Goal: Find specific page/section: Locate a particular part of the current website

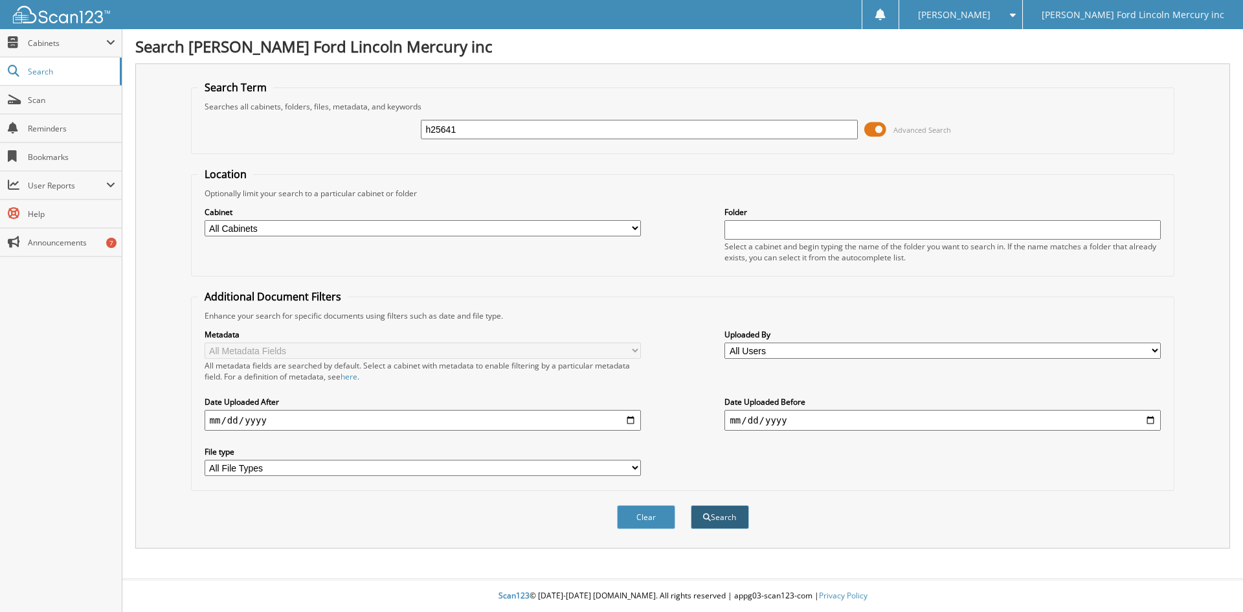
type input "h25641"
click at [719, 521] on button "Search" at bounding box center [720, 517] width 58 height 24
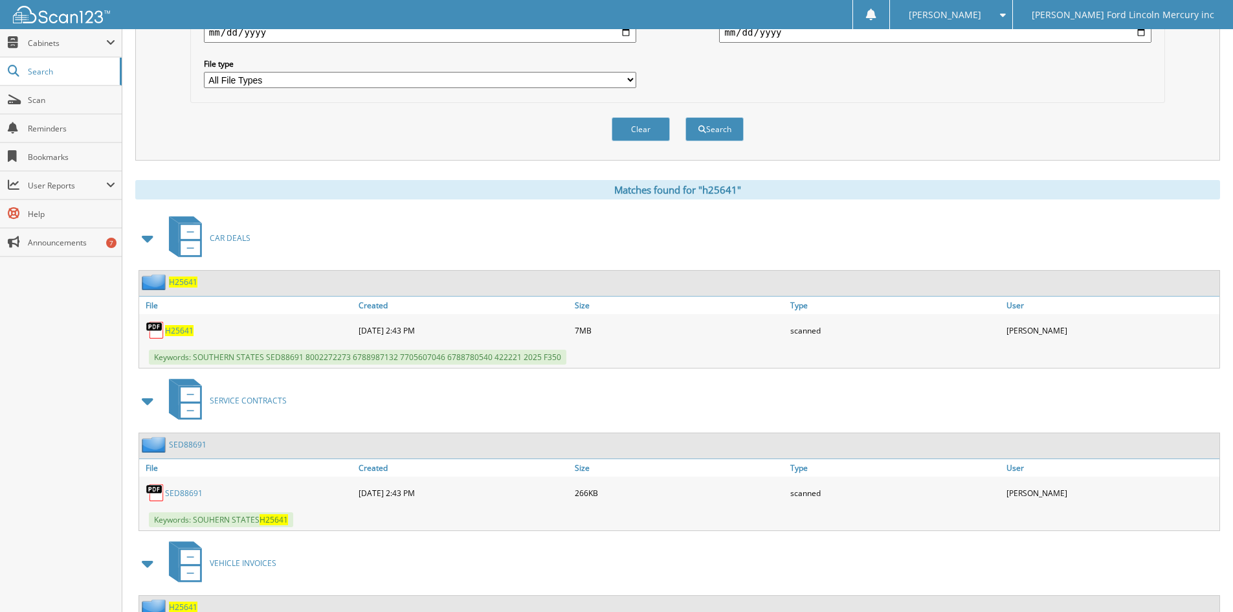
scroll to position [388, 0]
click at [185, 331] on span "H25641" at bounding box center [179, 329] width 28 height 11
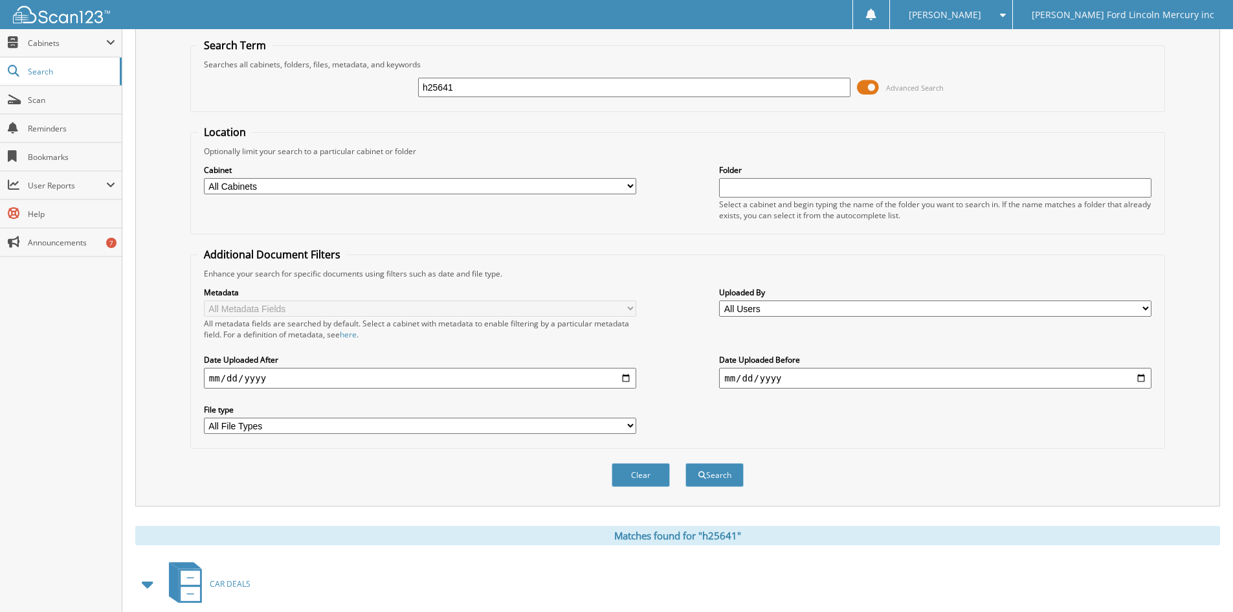
scroll to position [0, 0]
